Goal: Find contact information: Find contact information

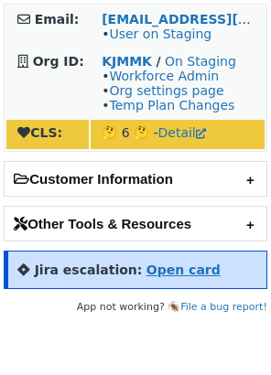
click at [148, 274] on strong "Open card" at bounding box center [184, 270] width 74 height 15
click at [147, 270] on strong "Open card" at bounding box center [184, 270] width 74 height 15
click at [158, 275] on strong "Open card" at bounding box center [184, 270] width 74 height 15
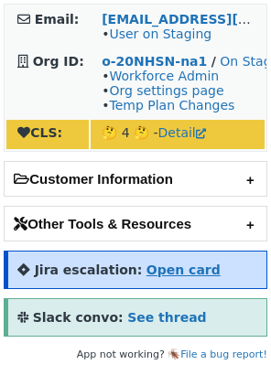
click at [161, 273] on strong "Open card" at bounding box center [184, 270] width 74 height 15
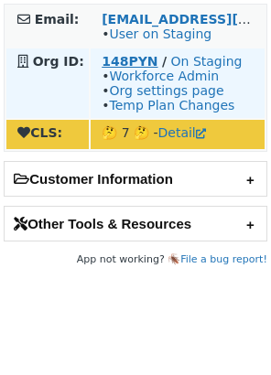
click at [129, 64] on strong "148PYN" at bounding box center [130, 61] width 56 height 15
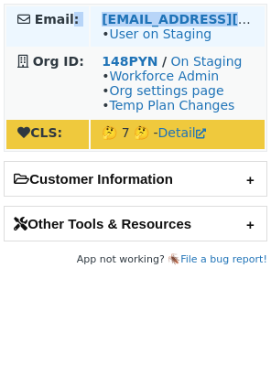
drag, startPoint x: 105, startPoint y: 19, endPoint x: 69, endPoint y: 20, distance: 36.6
click at [69, 20] on tr "Email: ran.amir@torq.io • User on Staging" at bounding box center [135, 26] width 258 height 40
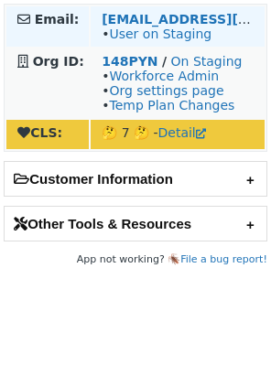
click at [251, 16] on td "ran.amir@torq.io • User on Staging" at bounding box center [178, 26] width 174 height 40
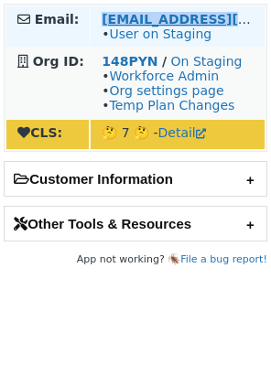
drag, startPoint x: 218, startPoint y: 16, endPoint x: 103, endPoint y: 21, distance: 114.6
click at [103, 21] on td "ran.amir@torq.io • User on Staging" at bounding box center [178, 26] width 174 height 40
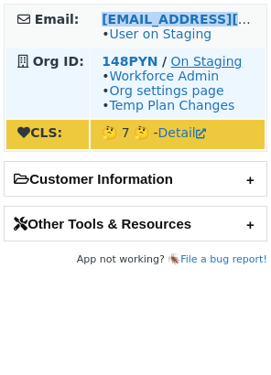
copy strong "ran.amir@torq.io"
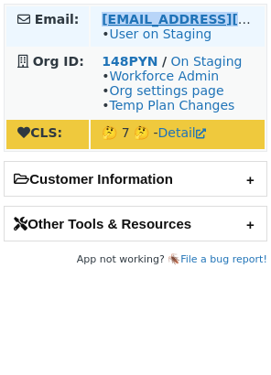
copy strong "ran.amir@torq.io"
